Goal: Navigation & Orientation: Find specific page/section

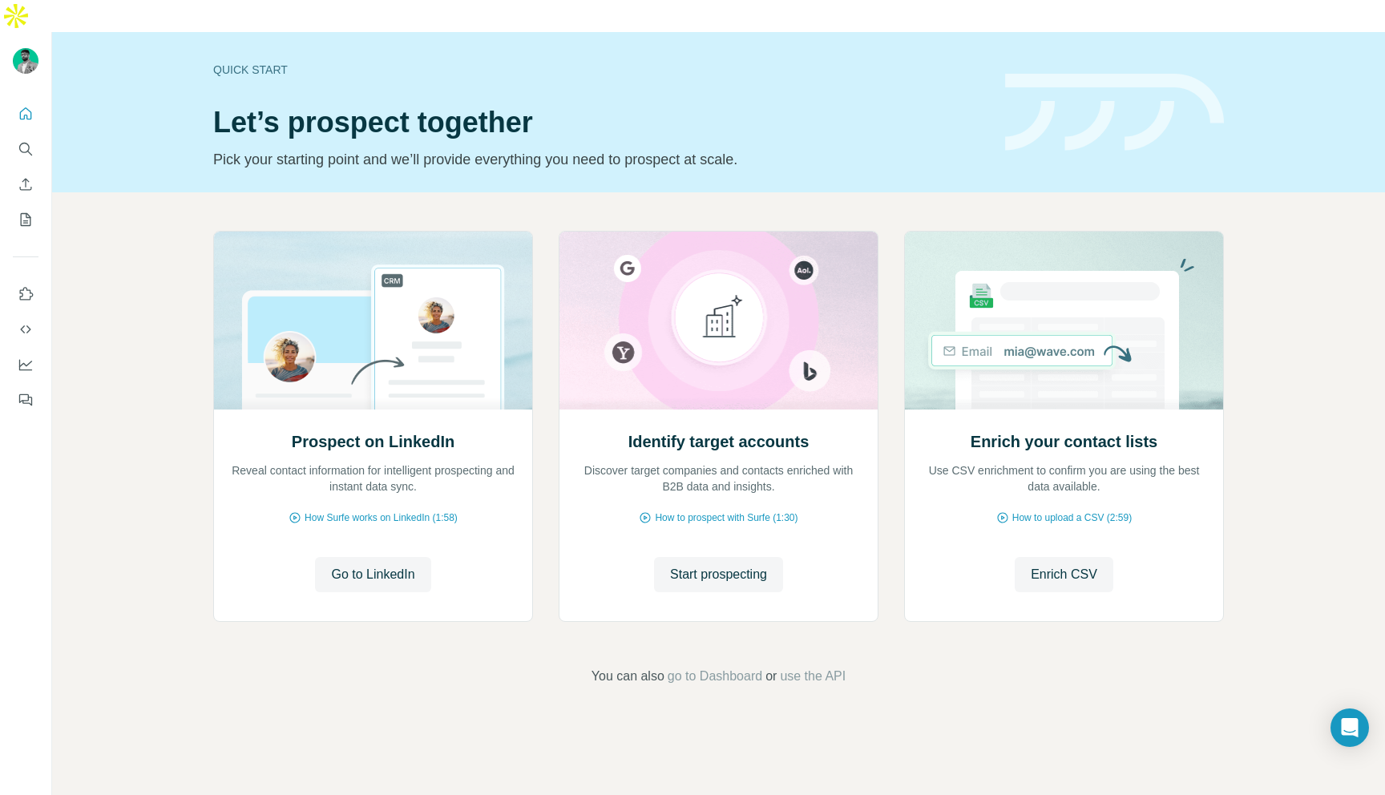
click at [896, 231] on div "Prospect on LinkedIn Reveal contact information for intelligent prospecting and…" at bounding box center [718, 429] width 1011 height 397
click at [26, 286] on icon "Use Surfe on LinkedIn" at bounding box center [26, 294] width 16 height 16
click at [30, 357] on icon "Dashboard" at bounding box center [26, 365] width 16 height 16
